Goal: Check status: Check status

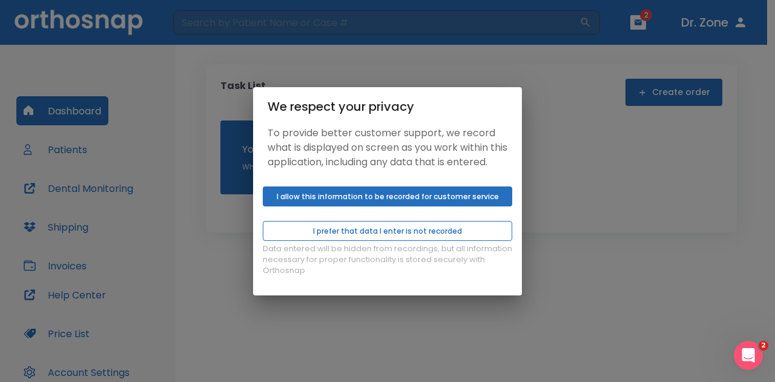
click at [357, 238] on button "I prefer that data I enter is not recorded" at bounding box center [387, 231] width 249 height 20
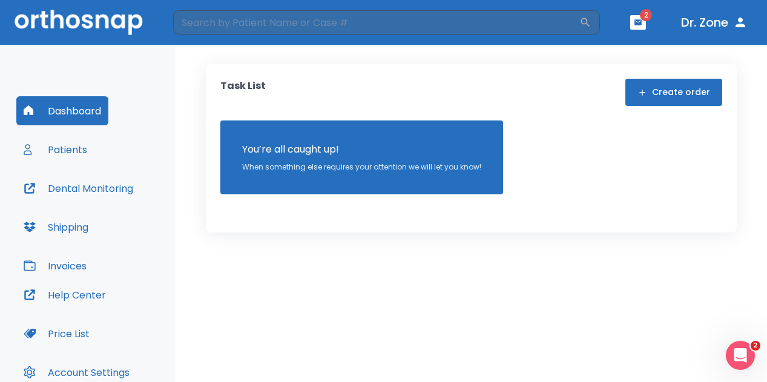
click at [79, 148] on button "Patients" at bounding box center [55, 149] width 78 height 29
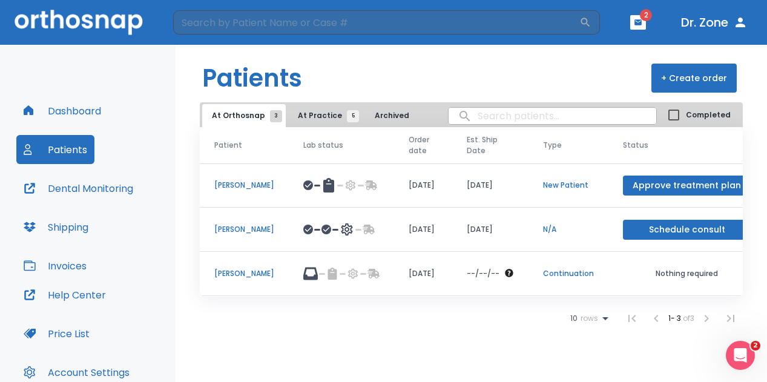
click at [233, 268] on p "[PERSON_NAME]" at bounding box center [244, 273] width 60 height 11
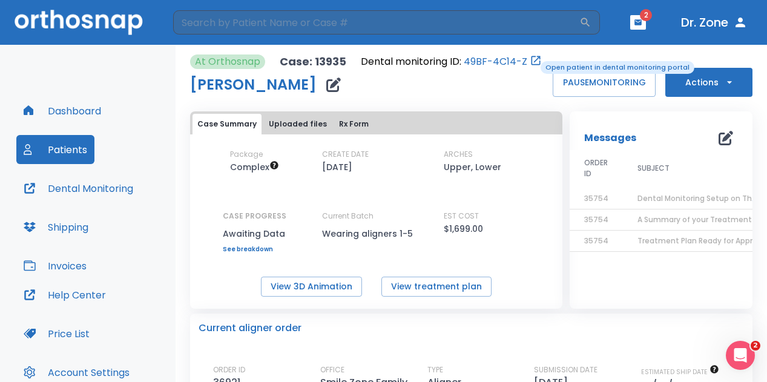
click at [532, 60] on icon "Open patient in dental monitoring portal" at bounding box center [535, 60] width 9 height 9
click at [516, 63] on link "49BF-4C14-Z" at bounding box center [496, 61] width 64 height 15
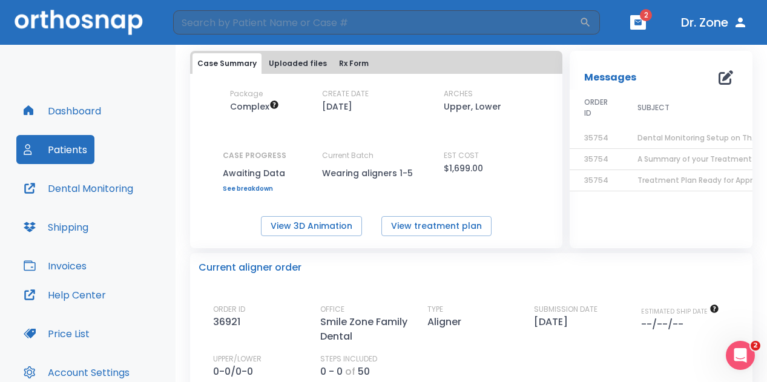
click at [604, 79] on p "Messages" at bounding box center [610, 77] width 52 height 15
click at [646, 114] on th "SUBJECT" at bounding box center [698, 109] width 151 height 39
click at [654, 142] on span "Dental Monitoring Setup on The Delivery Day" at bounding box center [720, 138] width 167 height 10
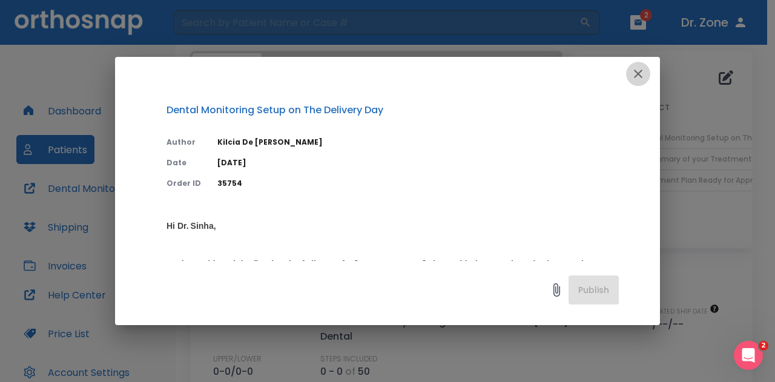
click at [636, 76] on icon "button" at bounding box center [638, 74] width 8 height 8
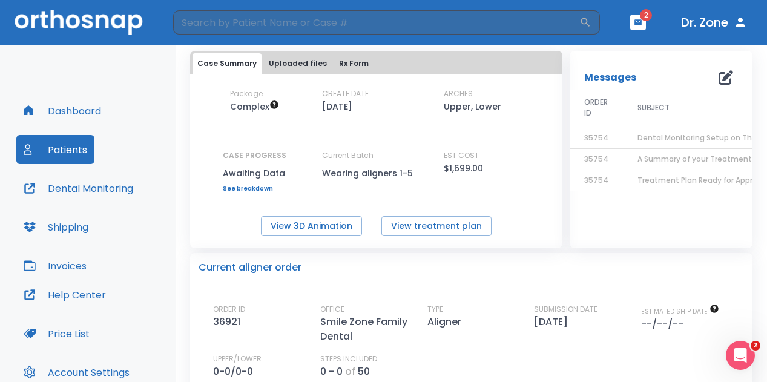
click at [281, 62] on button "Uploaded files" at bounding box center [298, 63] width 68 height 21
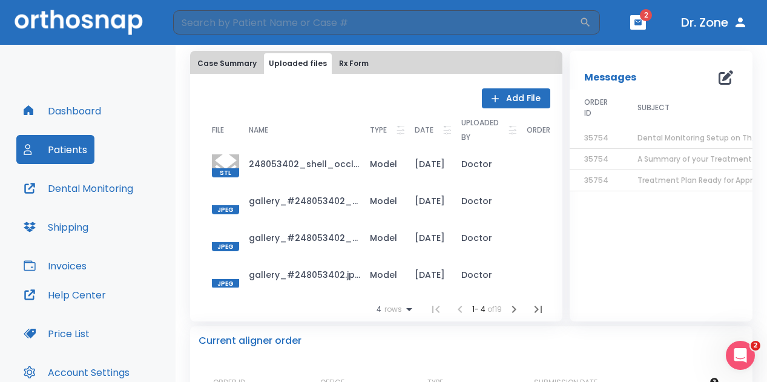
scroll to position [0, 0]
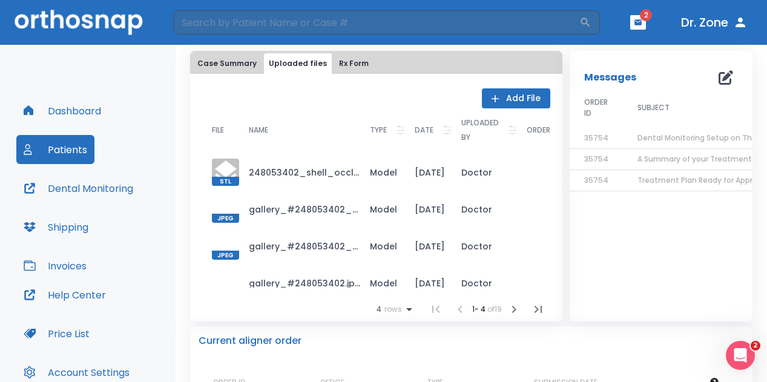
click at [347, 71] on button "Rx Form" at bounding box center [353, 63] width 39 height 21
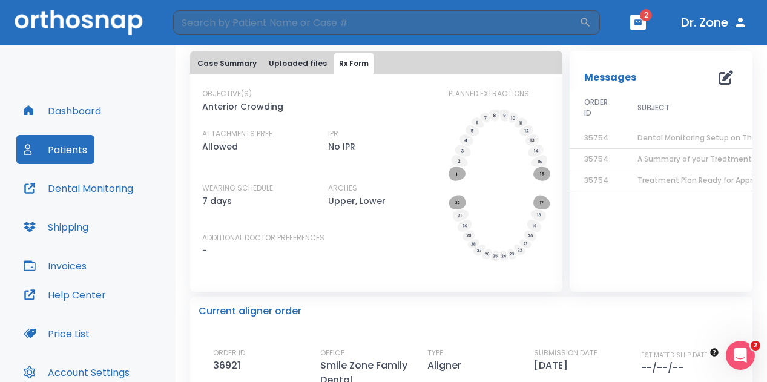
click at [230, 62] on button "Case Summary" at bounding box center [226, 63] width 69 height 21
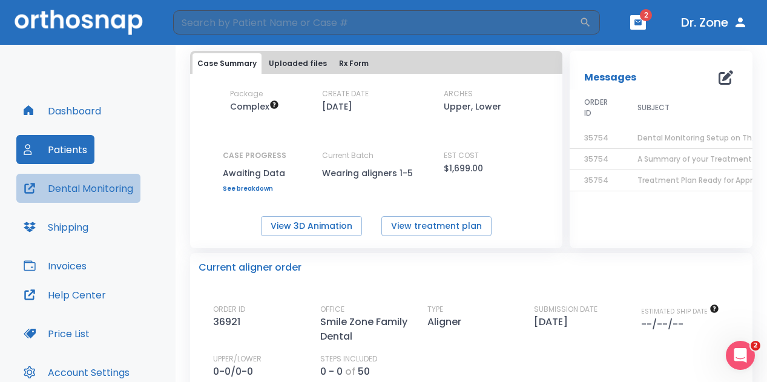
click at [108, 189] on button "Dental Monitoring" at bounding box center [78, 188] width 124 height 29
